Goal: Task Accomplishment & Management: Use online tool/utility

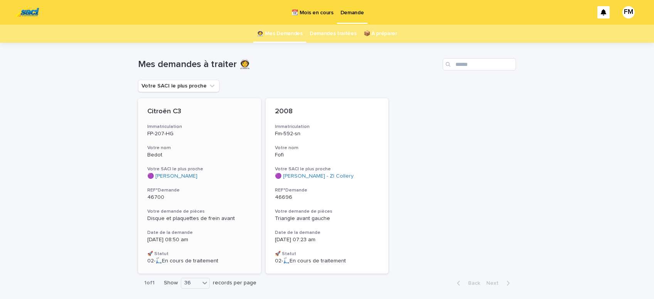
click at [177, 219] on span "Disque et plaquettes de frein avant" at bounding box center [190, 218] width 87 height 5
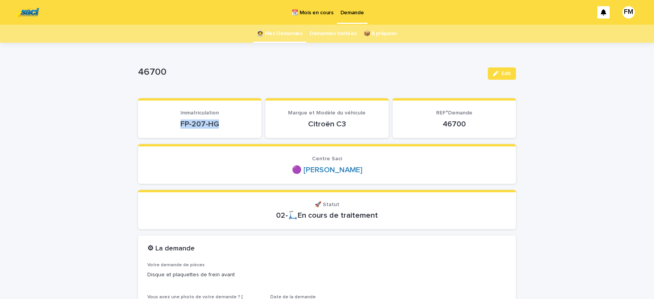
drag, startPoint x: 229, startPoint y: 121, endPoint x: 177, endPoint y: 127, distance: 52.7
click at [172, 123] on p "FP-207-HG" at bounding box center [199, 123] width 105 height 9
copy p "FP-207-HG"
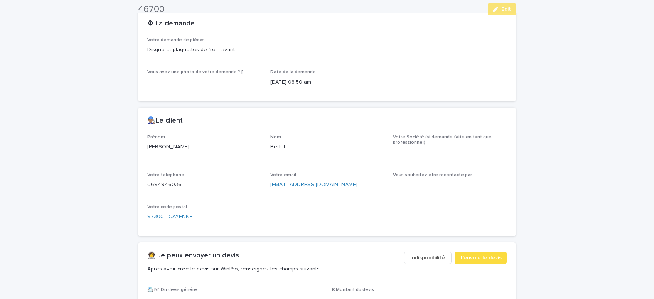
scroll to position [261, 0]
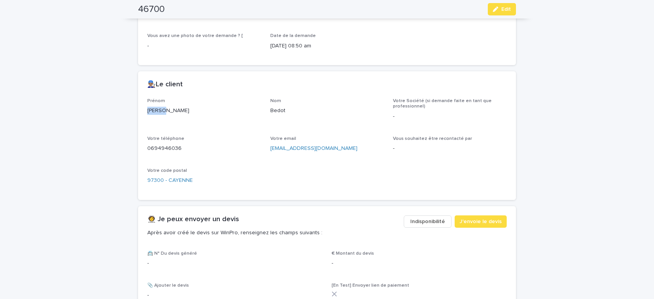
drag, startPoint x: 167, startPoint y: 111, endPoint x: 140, endPoint y: 109, distance: 27.1
click at [147, 109] on div "[PERSON_NAME]" at bounding box center [204, 110] width 114 height 10
copy p "[PERSON_NAME]"
drag, startPoint x: 329, startPoint y: 147, endPoint x: 261, endPoint y: 146, distance: 68.2
click at [270, 146] on div "[EMAIL_ADDRESS][DOMAIN_NAME]" at bounding box center [327, 148] width 114 height 10
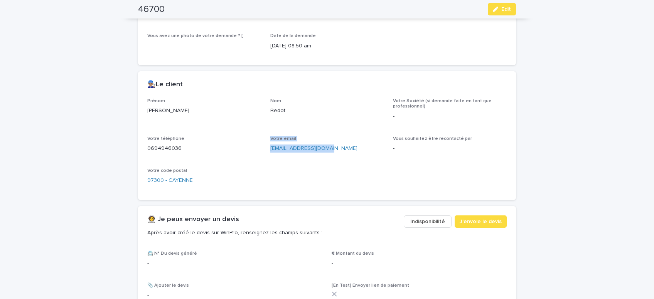
click at [280, 158] on div "Prénom [PERSON_NAME] Nom Bedot Votre Société (si demande faite en tant que prof…" at bounding box center [326, 144] width 359 height 93
drag, startPoint x: 330, startPoint y: 147, endPoint x: 270, endPoint y: 151, distance: 60.3
click at [270, 151] on div "[EMAIL_ADDRESS][DOMAIN_NAME]" at bounding box center [327, 148] width 114 height 10
drag, startPoint x: 271, startPoint y: 151, endPoint x: 279, endPoint y: 152, distance: 7.4
copy link "[EMAIL_ADDRESS][DOMAIN_NAME]"
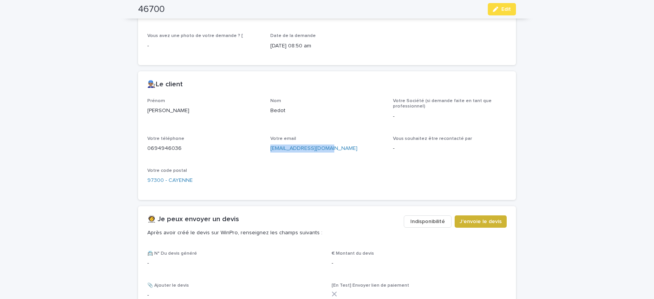
click at [464, 221] on span "J'envoie le devis" at bounding box center [480, 222] width 42 height 8
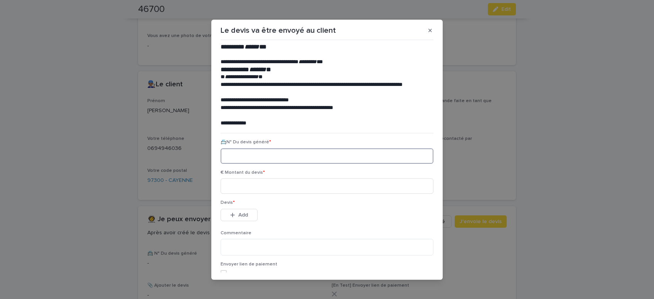
paste input "********"
type input "********"
click at [239, 191] on input at bounding box center [326, 185] width 213 height 15
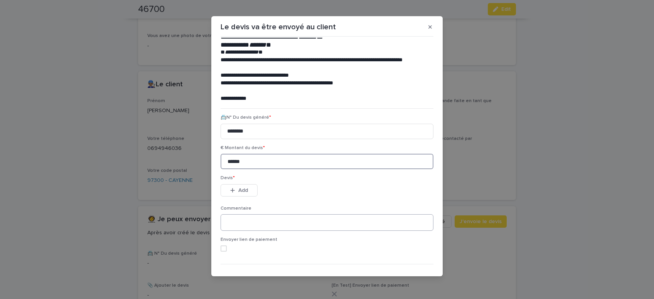
scroll to position [35, 0]
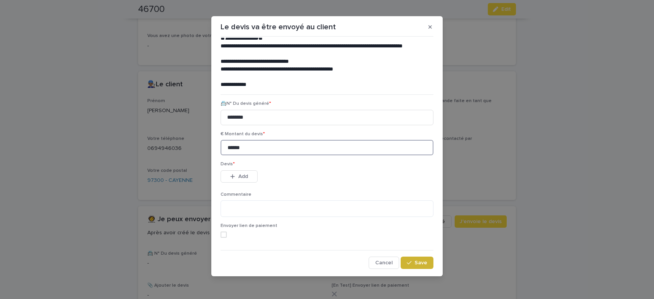
type input "******"
drag, startPoint x: 411, startPoint y: 261, endPoint x: 405, endPoint y: 254, distance: 9.0
click at [411, 261] on icon "button" at bounding box center [409, 262] width 5 height 5
click at [251, 174] on button "Add" at bounding box center [238, 176] width 37 height 12
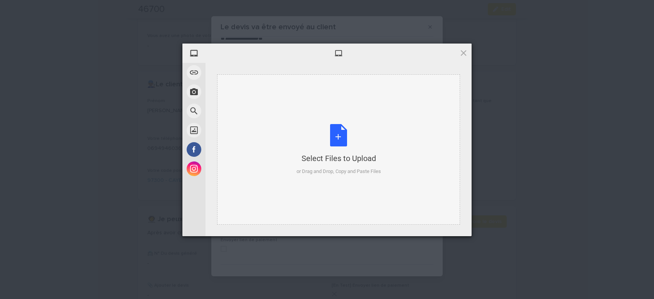
click at [344, 137] on div "Select Files to Upload or Drag and Drop, Copy and Paste Files" at bounding box center [338, 149] width 84 height 51
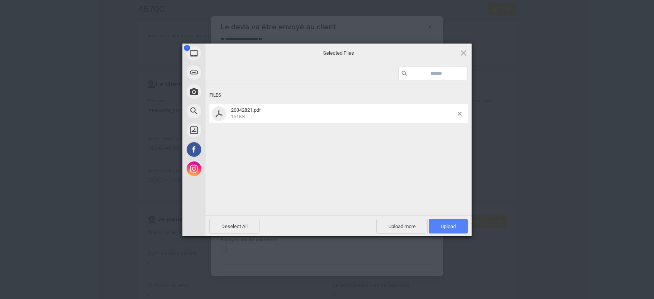
click at [452, 227] on span "Upload 1" at bounding box center [448, 227] width 15 height 6
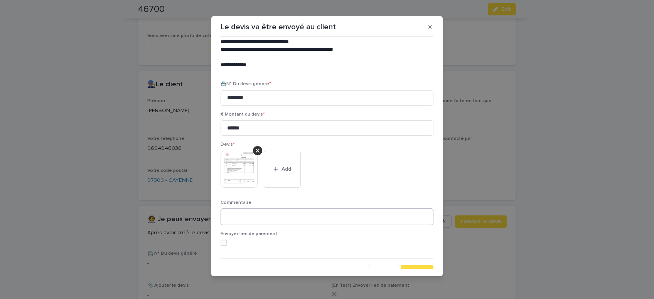
scroll to position [63, 0]
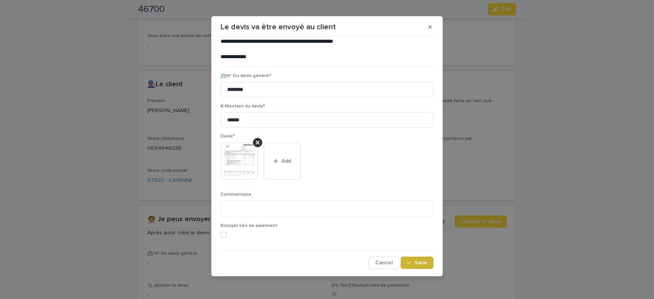
click at [423, 264] on span "Save" at bounding box center [420, 262] width 13 height 5
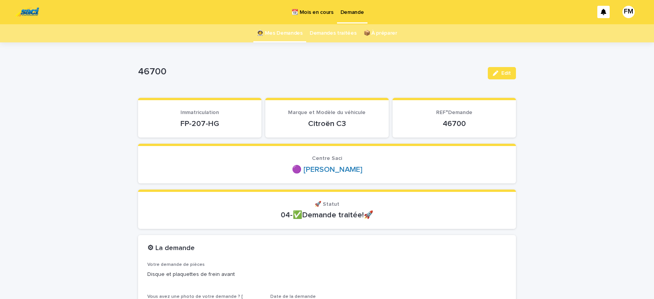
scroll to position [0, 0]
click at [350, 9] on p "Demande" at bounding box center [352, 8] width 24 height 16
